Goal: Task Accomplishment & Management: Manage account settings

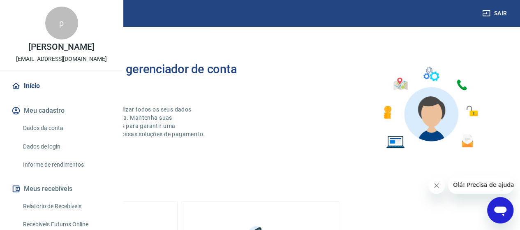
click at [501, 210] on icon "Abrir janela de mensagens" at bounding box center [500, 211] width 12 height 10
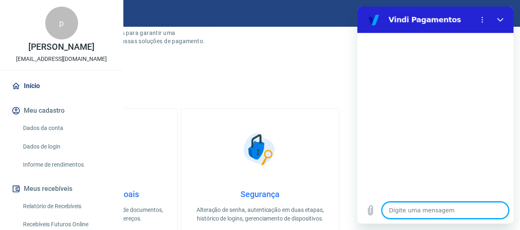
scroll to position [123, 0]
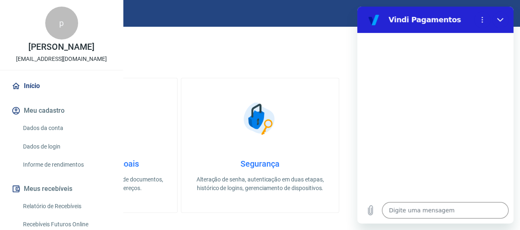
click at [30, 95] on link "Início" at bounding box center [61, 86] width 103 height 18
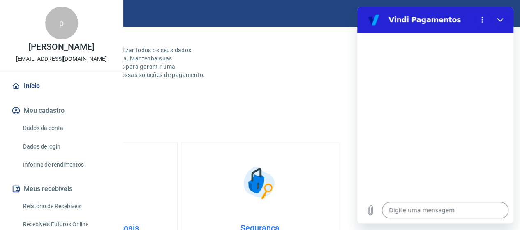
scroll to position [0, 0]
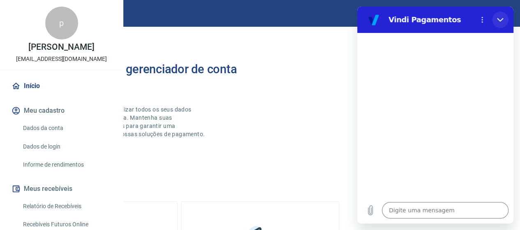
click at [498, 19] on icon "Fechar" at bounding box center [500, 19] width 7 height 7
type textarea "x"
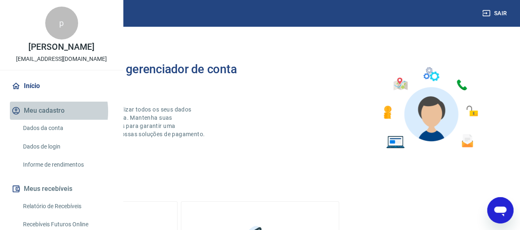
click at [38, 120] on button "Meu cadastro" at bounding box center [61, 111] width 103 height 18
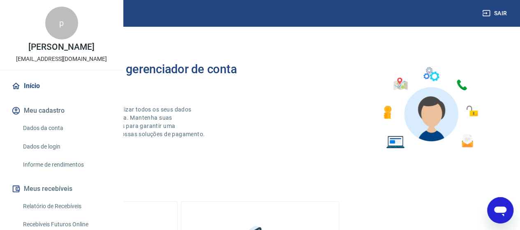
click at [43, 137] on link "Dados da conta" at bounding box center [66, 128] width 93 height 17
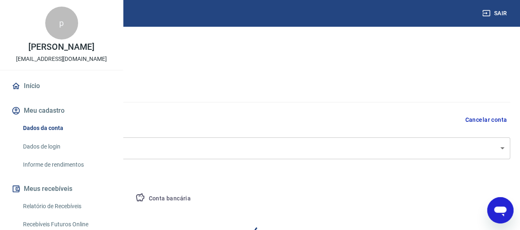
select select "SP"
select select "business"
click at [28, 95] on link "Início" at bounding box center [61, 86] width 103 height 18
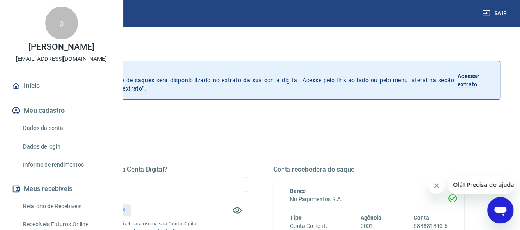
drag, startPoint x: 505, startPoint y: 211, endPoint x: 992, endPoint y: 407, distance: 525.6
click at [505, 211] on icon "Abrir janela de mensagens" at bounding box center [500, 211] width 12 height 10
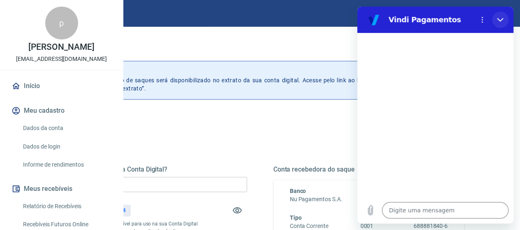
click at [498, 19] on icon "Fechar" at bounding box center [500, 20] width 6 height 4
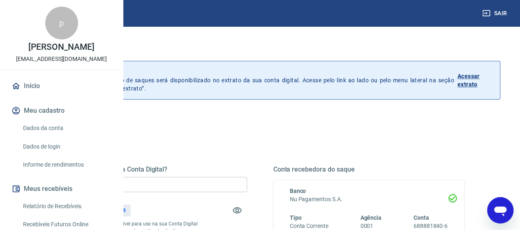
click at [503, 209] on icon "Abrir janela de mensagens" at bounding box center [500, 211] width 12 height 10
type textarea "x"
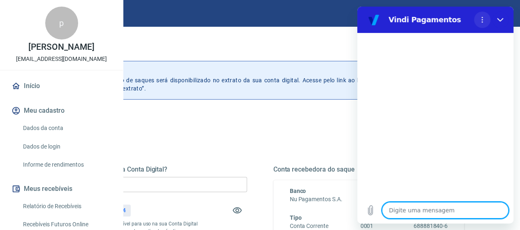
click at [481, 20] on icon "Menu de opções" at bounding box center [482, 19] width 7 height 7
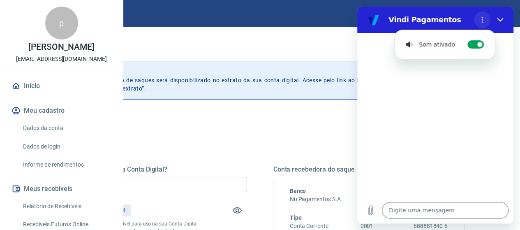
click at [481, 20] on icon "Menu de opções" at bounding box center [482, 19] width 7 height 7
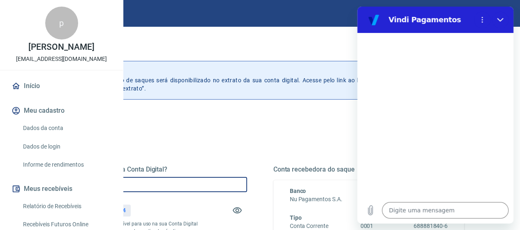
click at [219, 184] on input "R$ 0,00" at bounding box center [151, 184] width 191 height 15
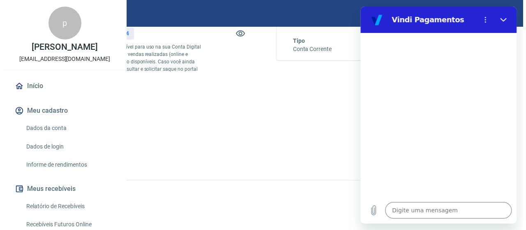
scroll to position [191, 0]
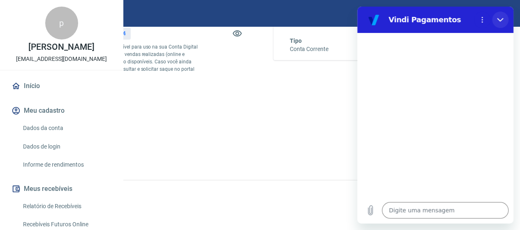
type input "R$ 602,84"
click at [498, 19] on icon "Fechar" at bounding box center [500, 20] width 6 height 4
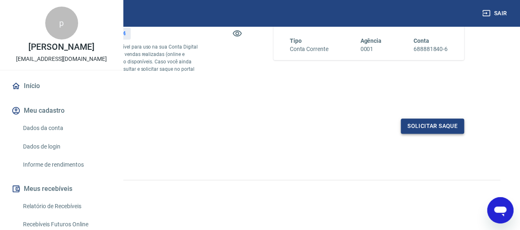
click at [437, 128] on button "Solicitar saque" at bounding box center [432, 125] width 63 height 15
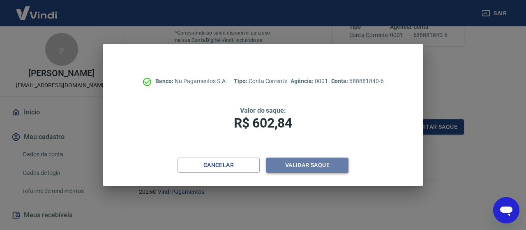
click at [303, 163] on button "Validar saque" at bounding box center [307, 164] width 82 height 15
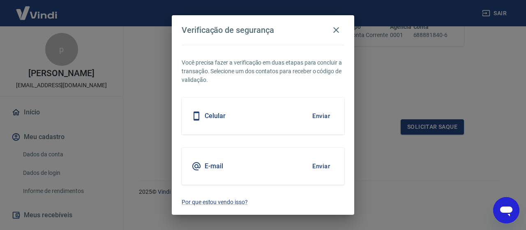
click at [323, 114] on button "Enviar" at bounding box center [321, 115] width 27 height 17
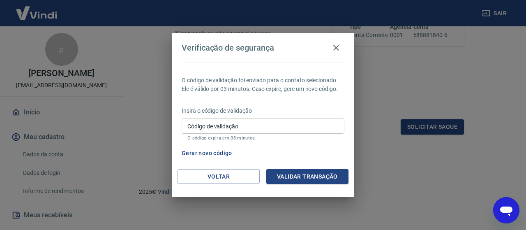
click at [509, 208] on icon "Abrir janela de mensagens" at bounding box center [506, 211] width 12 height 10
type textarea "x"
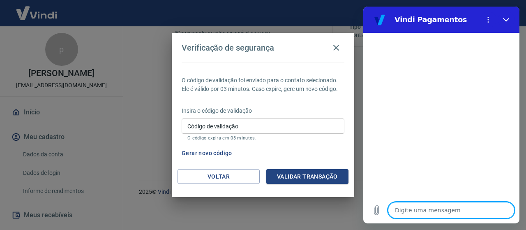
click at [413, 211] on textarea at bounding box center [451, 210] width 127 height 16
type textarea "f"
type textarea "x"
type textarea "fa"
type textarea "x"
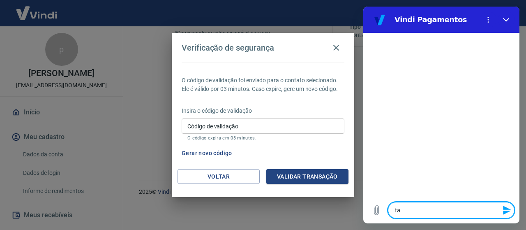
type textarea "fal"
type textarea "x"
type textarea "fala"
type textarea "x"
type textarea "falar"
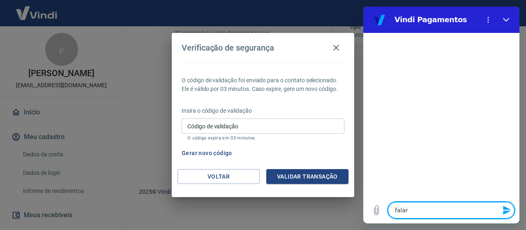
type textarea "x"
type textarea "falar"
type textarea "x"
type textarea "falar c"
type textarea "x"
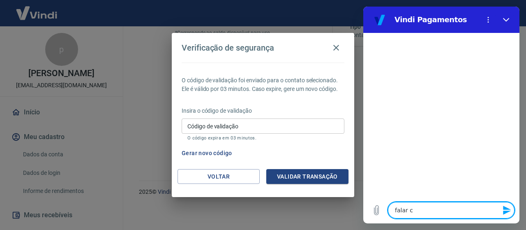
type textarea "falar co"
type textarea "x"
type textarea "falar com"
type textarea "x"
type textarea "falar com"
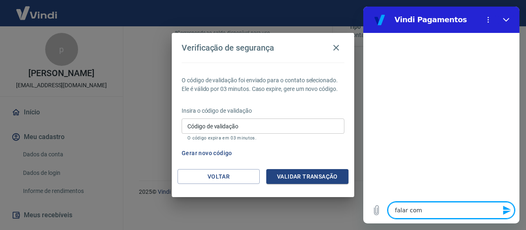
type textarea "x"
type textarea "falar com a"
type textarea "x"
type textarea "falar com at"
type textarea "x"
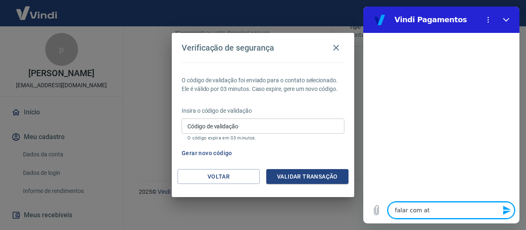
type textarea "falar com ate"
type textarea "x"
type textarea "falar com aten"
type textarea "x"
type textarea "falar com atend"
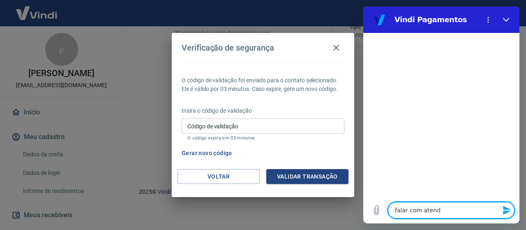
type textarea "x"
type textarea "falar com atende"
type textarea "x"
type textarea "falar com atenden"
type textarea "x"
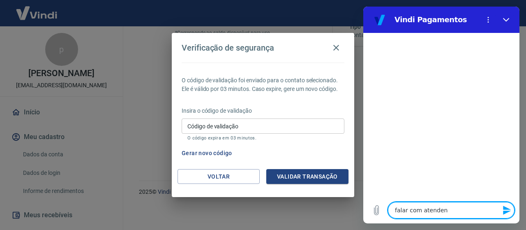
type textarea "falar com atendent"
type textarea "x"
type textarea "falar com atendente"
type textarea "x"
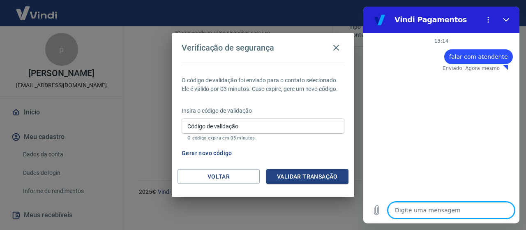
type textarea "x"
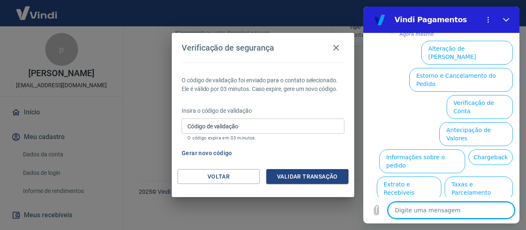
scroll to position [90, 0]
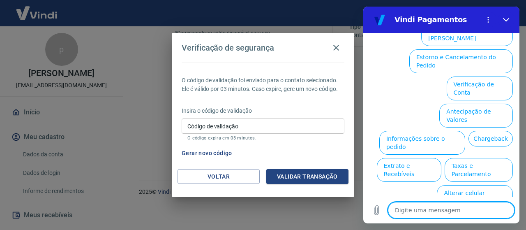
type textarea "r"
type textarea "x"
type textarea "re"
type textarea "x"
type textarea "rec"
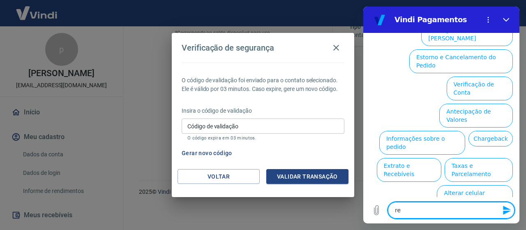
type textarea "x"
type textarea "rece"
type textarea "x"
type textarea "receb"
type textarea "x"
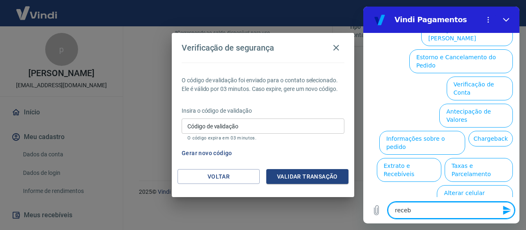
type textarea "recebi"
type textarea "x"
type textarea "recebiv"
type textarea "x"
type textarea "recebive"
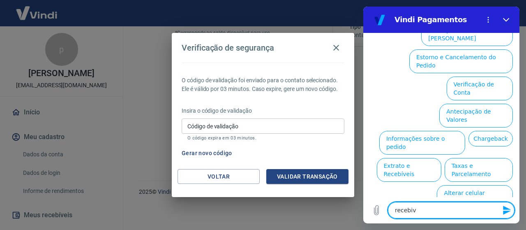
type textarea "x"
type textarea "recebivei"
type textarea "x"
type textarea "recebiveis"
type textarea "x"
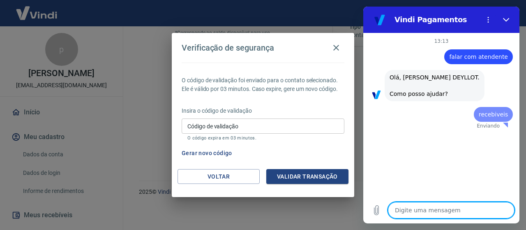
scroll to position [0, 0]
type textarea "x"
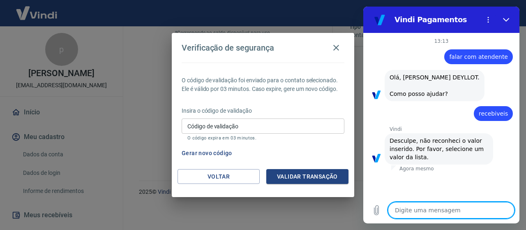
click at [422, 213] on textarea at bounding box center [451, 210] width 127 height 16
type textarea "r"
type textarea "x"
type textarea "re"
type textarea "x"
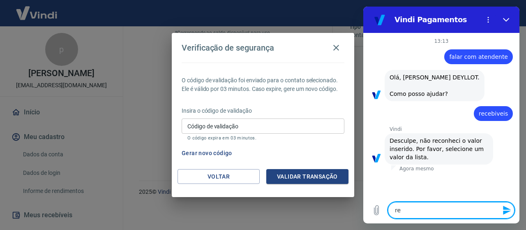
type textarea "rec"
type textarea "x"
type textarea "rece"
type textarea "x"
type textarea "receb"
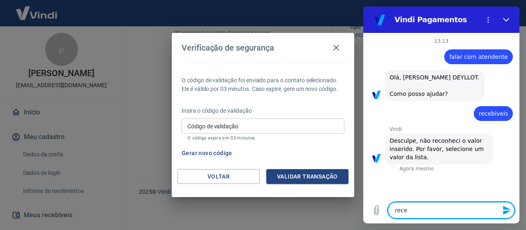
type textarea "x"
type textarea "recebi"
type textarea "x"
type textarea "recebiv"
type textarea "x"
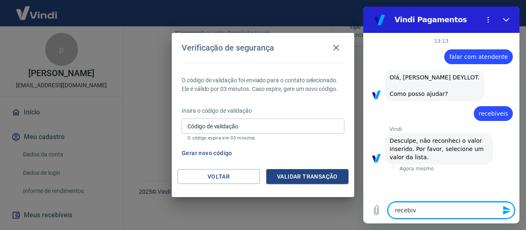
type textarea "recebive"
type textarea "x"
type textarea "recebivei"
type textarea "x"
type textarea "recebiveis"
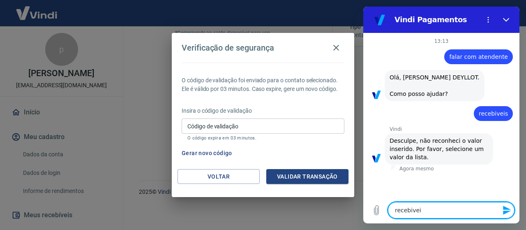
type textarea "x"
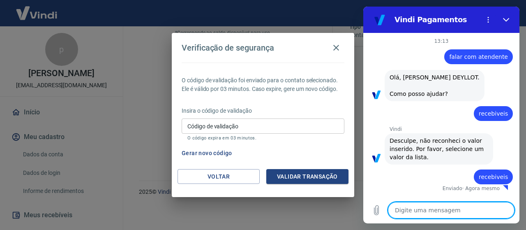
type textarea "x"
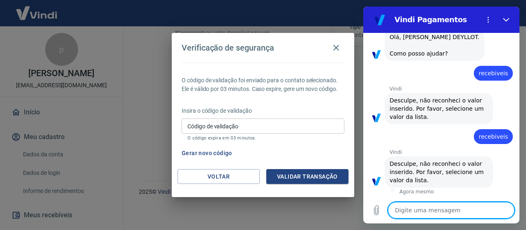
scroll to position [49, 0]
type textarea "r"
type textarea "x"
type textarea "re"
type textarea "x"
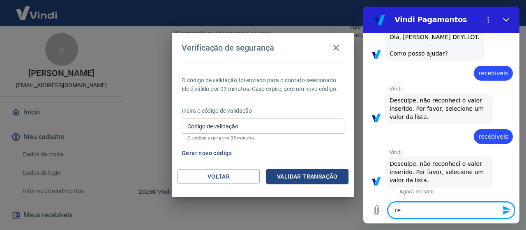
type textarea "rec"
type textarea "x"
type textarea "rece"
type textarea "x"
type textarea "receb"
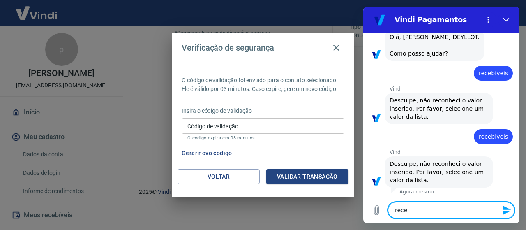
type textarea "x"
type textarea "recebi"
type textarea "x"
type textarea "recebiv"
type textarea "x"
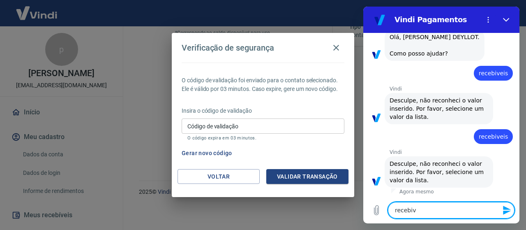
type textarea "recebive"
type textarea "x"
type textarea "recebivei"
type textarea "x"
type textarea "recebiveis"
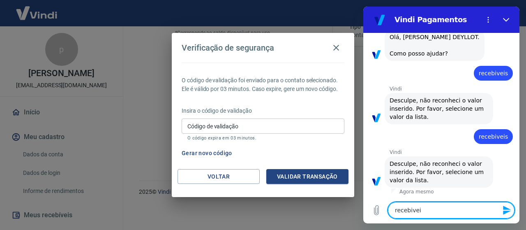
type textarea "x"
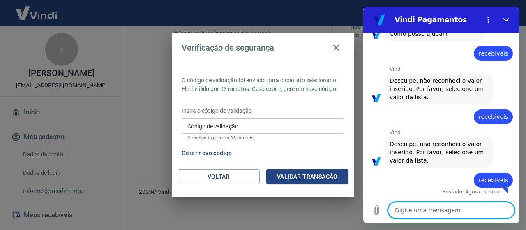
type textarea "x"
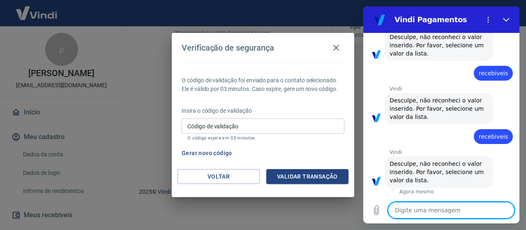
scroll to position [112, 0]
click at [433, 210] on textarea at bounding box center [451, 210] width 127 height 16
type textarea "a"
type textarea "x"
type textarea "aj"
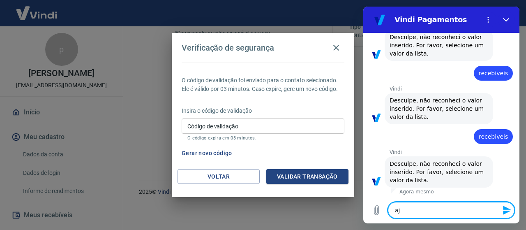
type textarea "x"
type textarea "aju"
type textarea "x"
type textarea "ajud"
type textarea "x"
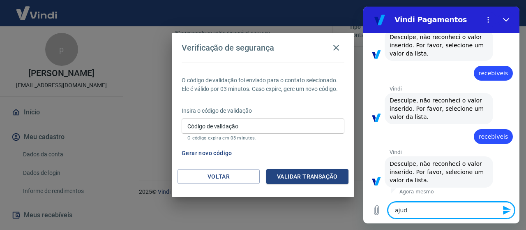
type textarea "ajuda"
type textarea "x"
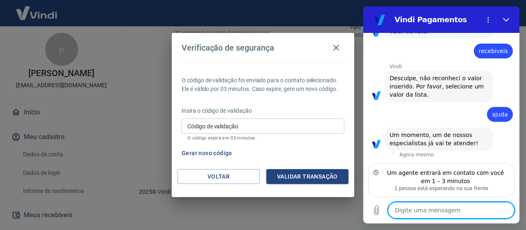
scroll to position [197, 0]
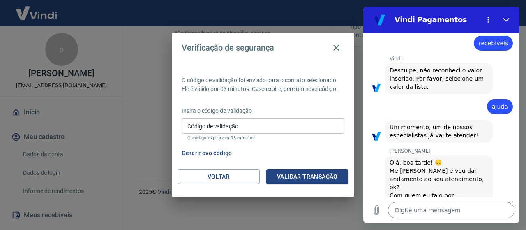
type textarea "x"
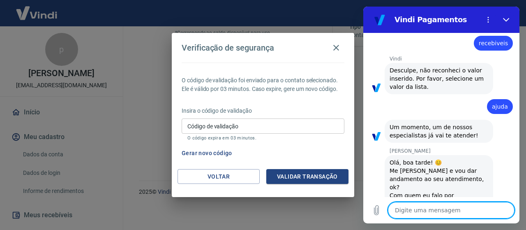
scroll to position [295, 0]
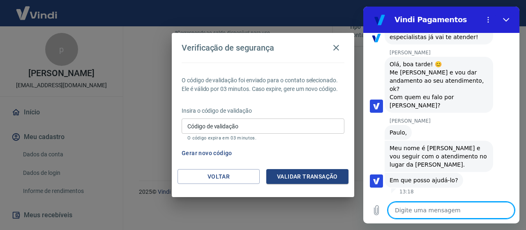
type textarea "n"
type textarea "x"
type textarea "m"
type textarea "x"
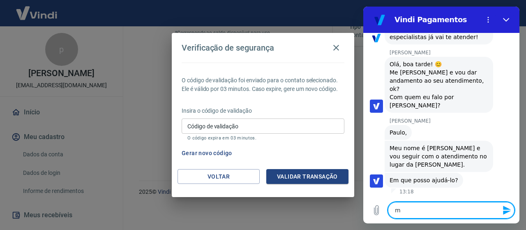
type textarea "me"
type textarea "x"
type textarea "meu"
type textarea "x"
type textarea "meu"
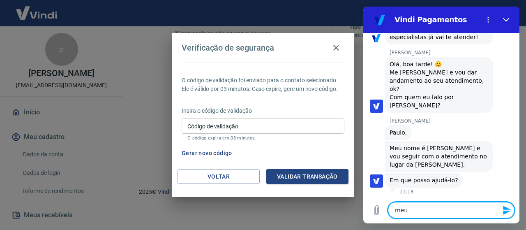
type textarea "x"
type textarea "meu n"
type textarea "x"
type textarea "meu no"
type textarea "x"
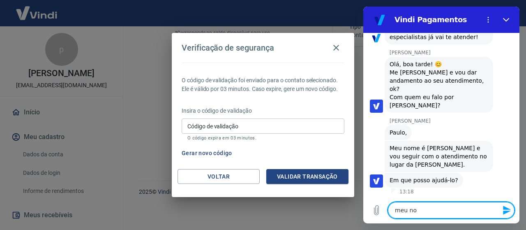
type textarea "meu nom"
type textarea "x"
type textarea "meu nome"
type textarea "x"
type textarea "meu nome"
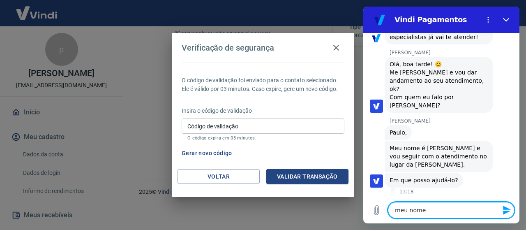
type textarea "x"
type textarea "meu nome é"
type textarea "x"
type textarea "meu nome é"
type textarea "x"
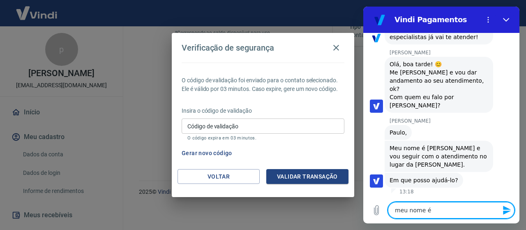
type textarea "meu nome é P"
type textarea "x"
type textarea "meu nome é Pa"
type textarea "x"
type textarea "meu nome é Pau"
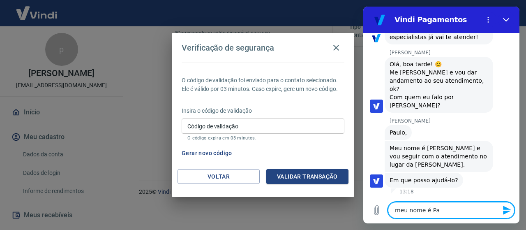
type textarea "x"
type textarea "meu nome é Paul"
type textarea "x"
type textarea "meu nome é Paulo"
type textarea "x"
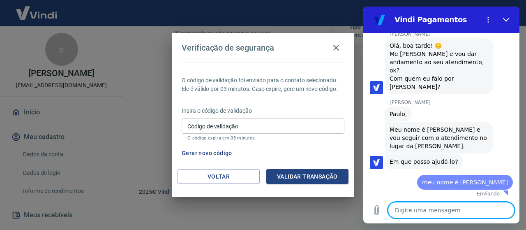
type textarea "x"
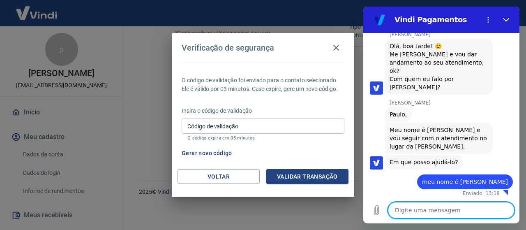
type textarea "n"
type textarea "x"
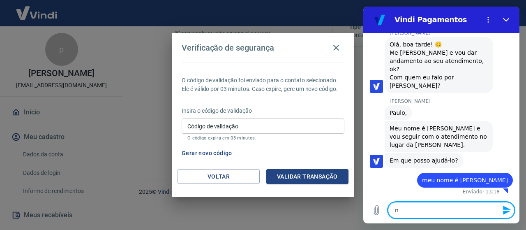
type textarea "nã"
type textarea "x"
type textarea "não"
type textarea "x"
type textarea "não"
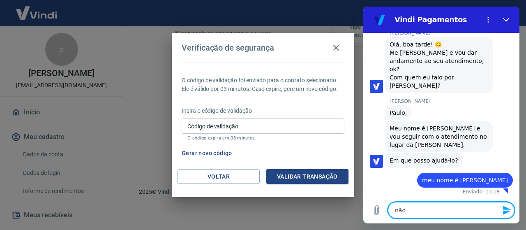
type textarea "x"
type textarea "não e"
type textarea "x"
type textarea "não es"
type textarea "x"
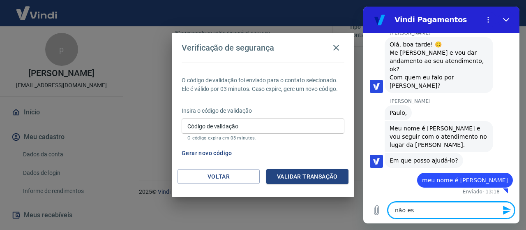
type textarea "não est"
type textarea "x"
type textarea "não esto"
type textarea "x"
type textarea "não estou"
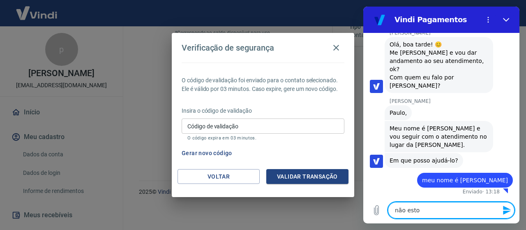
type textarea "x"
type textarea "não estou"
type textarea "x"
type textarea "não estou c"
type textarea "x"
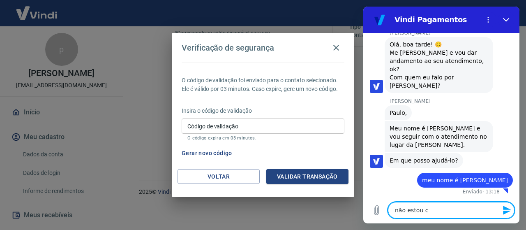
type textarea "não estou co"
type textarea "x"
type textarea "não estou con"
type textarea "x"
type textarea "não estou cons"
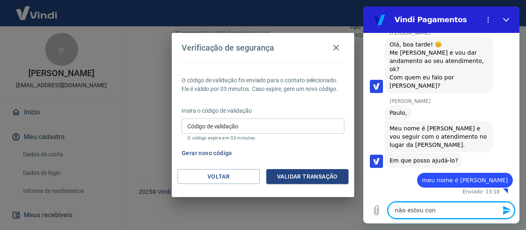
type textarea "x"
type textarea "não estou conse"
type textarea "x"
type textarea "não estou conseg"
type textarea "x"
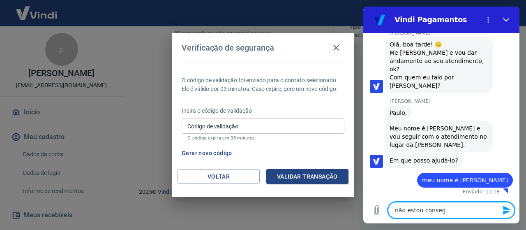
type textarea "não estou consegu"
type textarea "x"
type textarea "não estou consegui"
type textarea "x"
type textarea "não estou conseguin"
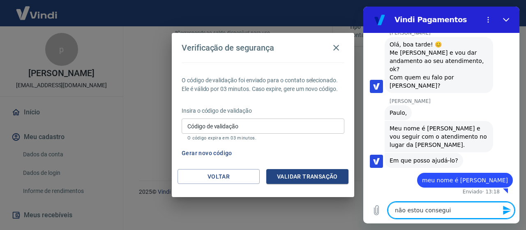
type textarea "x"
type textarea "não estou conseguind"
type textarea "x"
type textarea "não estou conseguindo"
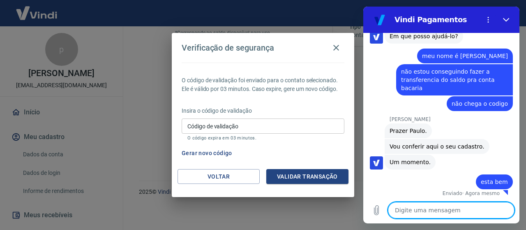
scroll to position [441, 0]
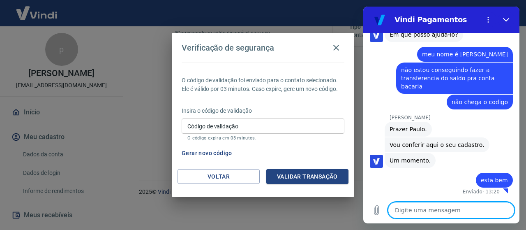
click at [424, 209] on textarea at bounding box center [451, 210] width 127 height 16
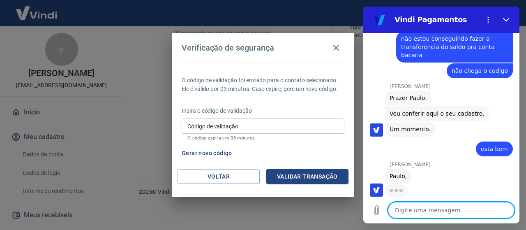
scroll to position [472, 0]
click at [415, 215] on textarea at bounding box center [451, 210] width 127 height 16
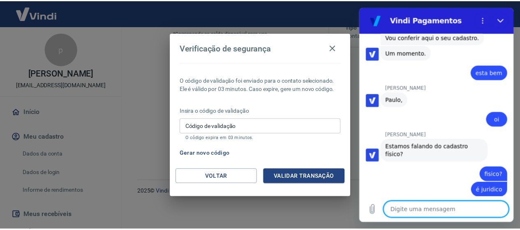
scroll to position [550, 0]
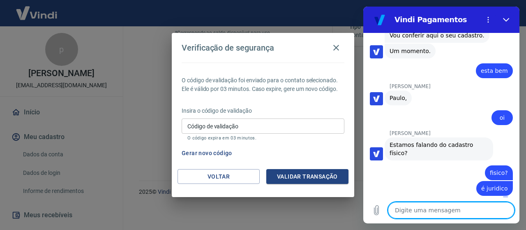
click at [420, 204] on textarea at bounding box center [451, 210] width 127 height 16
click at [417, 213] on textarea at bounding box center [451, 210] width 127 height 16
click at [335, 49] on icon "button" at bounding box center [336, 48] width 6 height 6
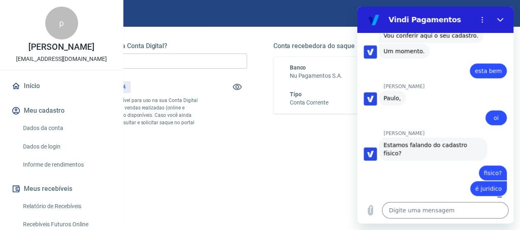
scroll to position [150, 0]
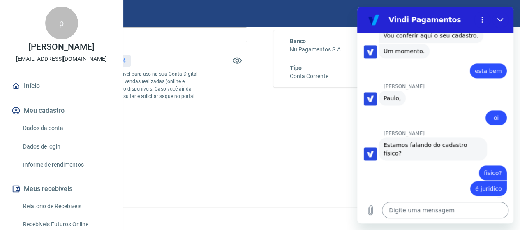
click at [414, 210] on textarea at bounding box center [445, 210] width 127 height 16
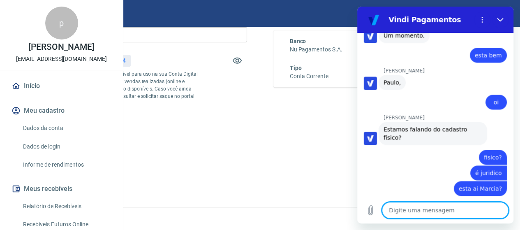
scroll to position [581, 0]
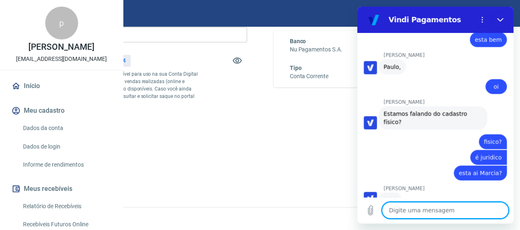
click at [414, 211] on textarea at bounding box center [445, 210] width 127 height 16
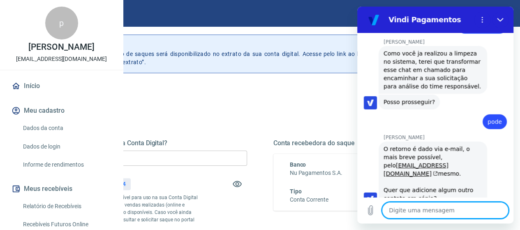
scroll to position [1171, 0]
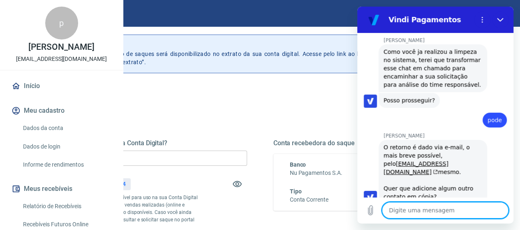
click at [400, 213] on textarea at bounding box center [445, 210] width 127 height 16
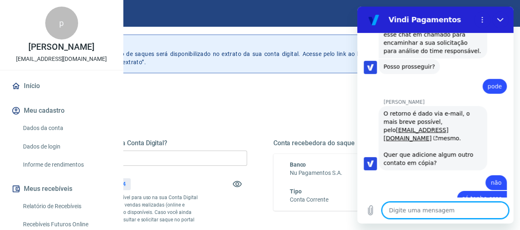
scroll to position [1206, 0]
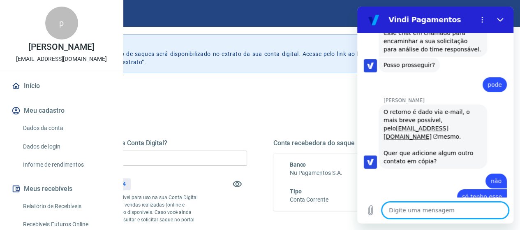
click at [435, 211] on textarea at bounding box center [445, 210] width 127 height 16
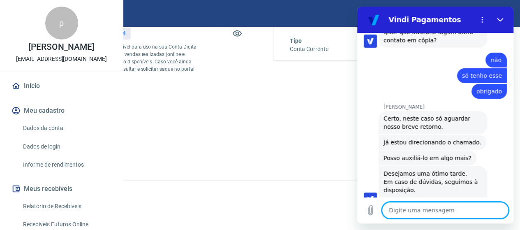
scroll to position [1329, 0]
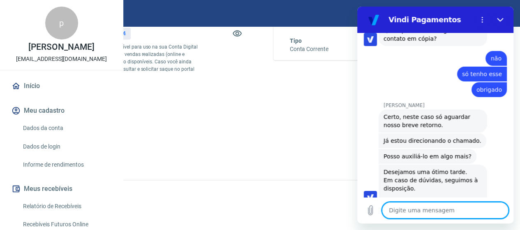
click at [412, 211] on textarea at bounding box center [445, 210] width 127 height 16
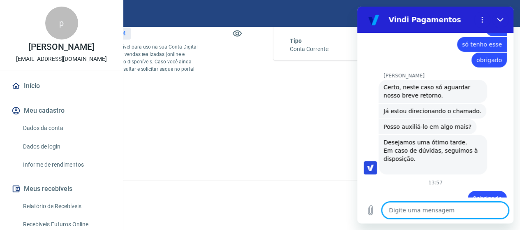
scroll to position [1360, 0]
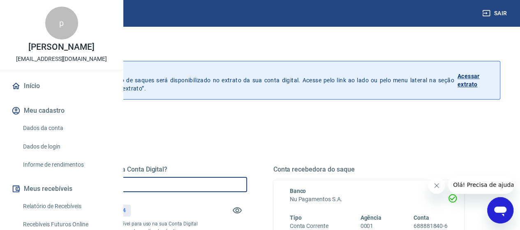
click at [217, 182] on input "R$ 0,00" at bounding box center [151, 184] width 191 height 15
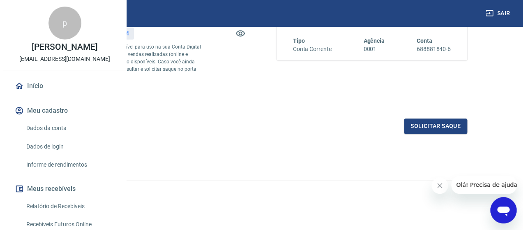
scroll to position [191, 0]
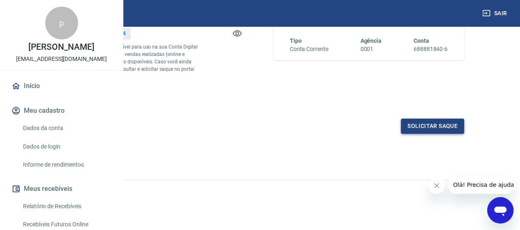
type input "R$ 602,84"
click at [447, 124] on button "Solicitar saque" at bounding box center [432, 125] width 63 height 15
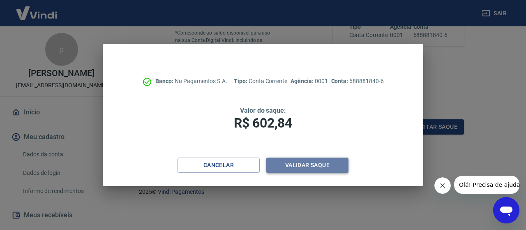
click at [306, 168] on button "Validar saque" at bounding box center [307, 164] width 82 height 15
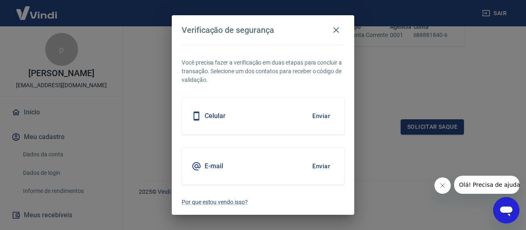
click at [321, 116] on button "Enviar" at bounding box center [321, 115] width 27 height 17
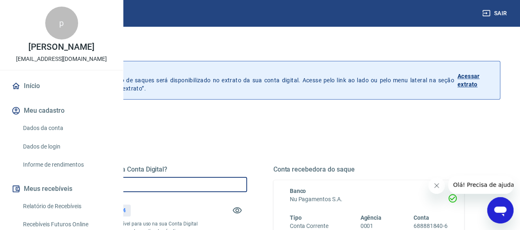
click at [216, 185] on input "R$ 0,00" at bounding box center [151, 184] width 191 height 15
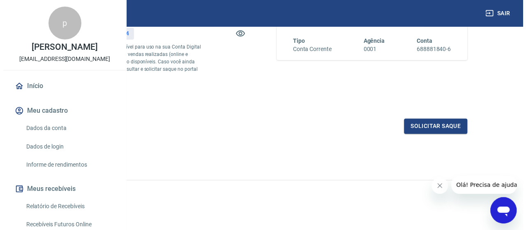
scroll to position [191, 0]
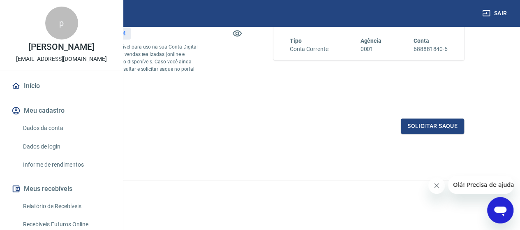
type input "R$ 602,84"
click at [419, 130] on button "Solicitar saque" at bounding box center [432, 125] width 63 height 15
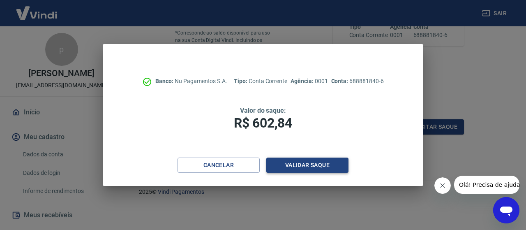
click at [324, 168] on button "Validar saque" at bounding box center [307, 164] width 82 height 15
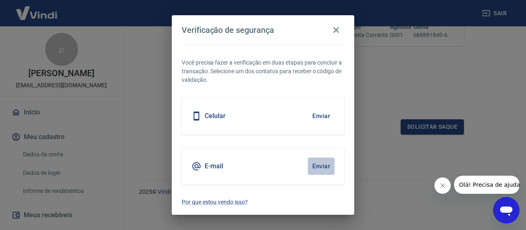
click at [323, 165] on button "Enviar" at bounding box center [321, 165] width 27 height 17
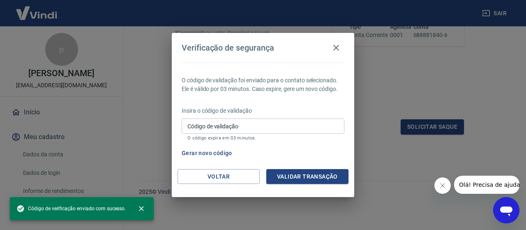
click at [211, 134] on div "Código de validação Código de validação O código expira em 03 minutos." at bounding box center [263, 129] width 163 height 22
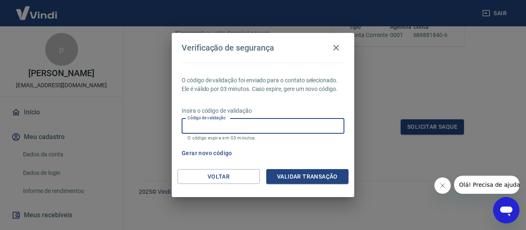
click at [214, 129] on input "Código de validação" at bounding box center [263, 125] width 163 height 15
type input "925229"
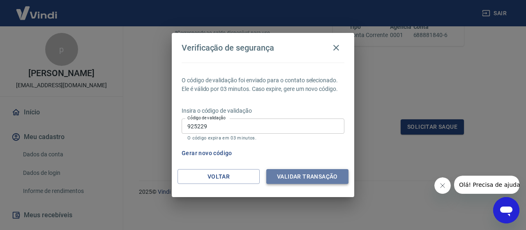
click at [304, 172] on button "Validar transação" at bounding box center [307, 176] width 82 height 15
